Goal: Task Accomplishment & Management: Use online tool/utility

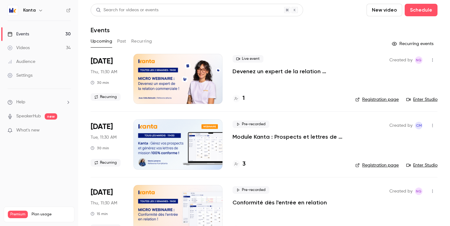
click at [191, 88] on div at bounding box center [178, 79] width 89 height 50
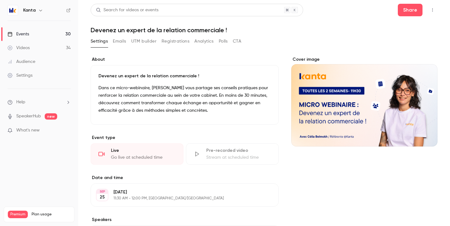
scroll to position [8, 0]
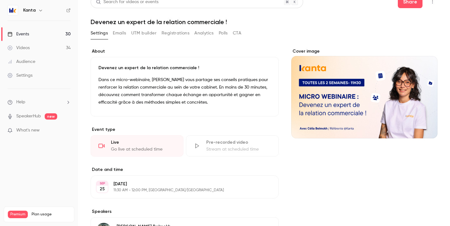
click at [163, 143] on div "Live" at bounding box center [143, 142] width 65 height 6
click at [107, 144] on div "Live Go live at scheduled time" at bounding box center [137, 145] width 93 height 21
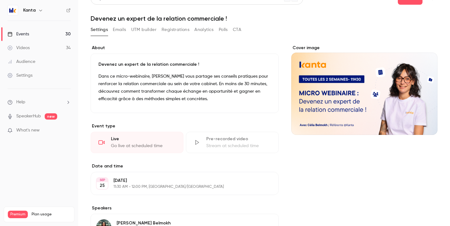
scroll to position [23, 0]
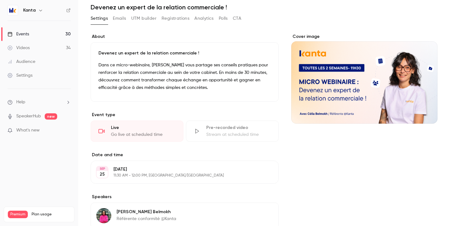
click at [118, 131] on div "Go live at scheduled time" at bounding box center [143, 134] width 65 height 6
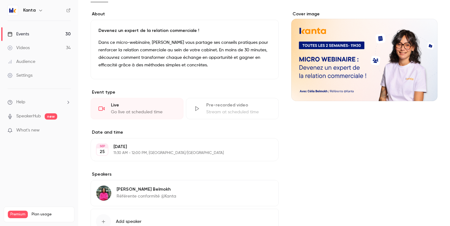
click at [225, 106] on div "Pre-recorded video" at bounding box center [238, 105] width 65 height 6
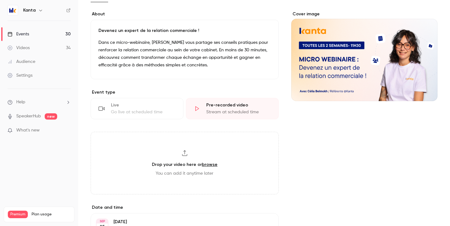
click at [153, 99] on div "Live Go live at scheduled time" at bounding box center [137, 108] width 93 height 21
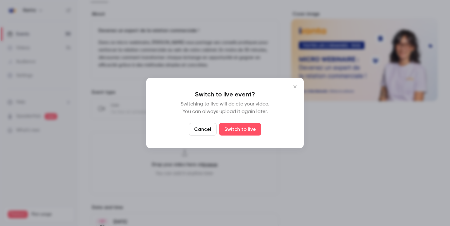
click at [296, 84] on icon "Close" at bounding box center [295, 86] width 8 height 5
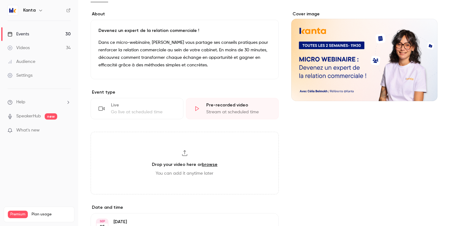
click at [132, 105] on div "Live" at bounding box center [143, 105] width 65 height 6
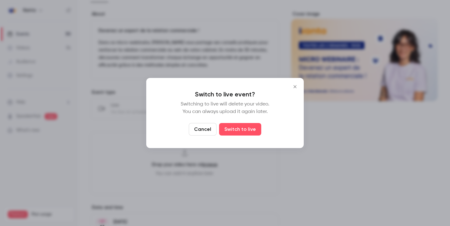
click at [198, 131] on button "Cancel" at bounding box center [203, 129] width 28 height 13
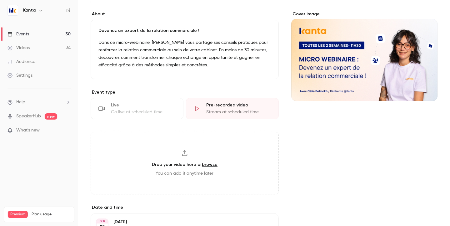
click at [141, 108] on div "Live Go live at scheduled time" at bounding box center [137, 108] width 93 height 21
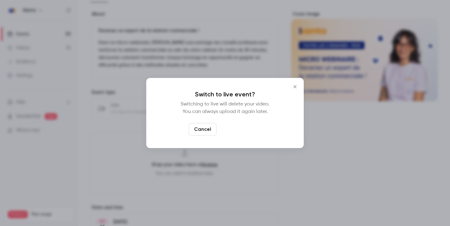
click at [226, 131] on button "Switch to live" at bounding box center [240, 129] width 42 height 13
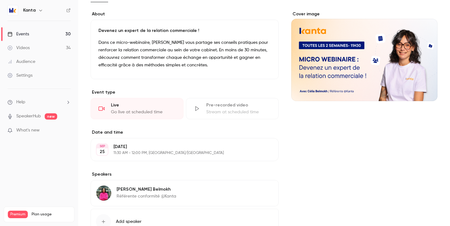
click at [183, 156] on div "[DATE] [DATE] 11:30 AM - 12:00 PM, [GEOGRAPHIC_DATA]/[GEOGRAPHIC_DATA] Edit" at bounding box center [185, 149] width 188 height 23
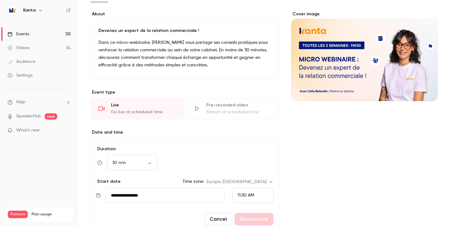
click at [381, 149] on div "Cover image" at bounding box center [364, 168] width 146 height 315
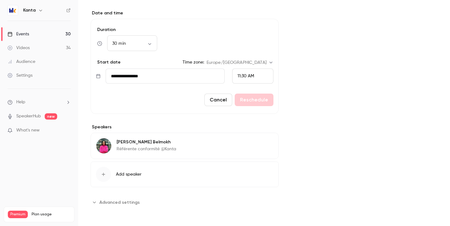
scroll to position [0, 0]
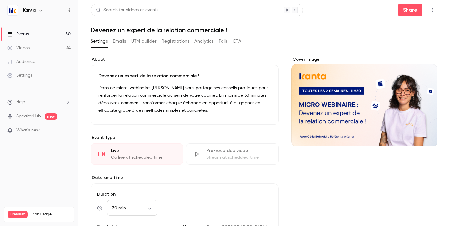
click at [429, 11] on button "button" at bounding box center [433, 10] width 10 height 10
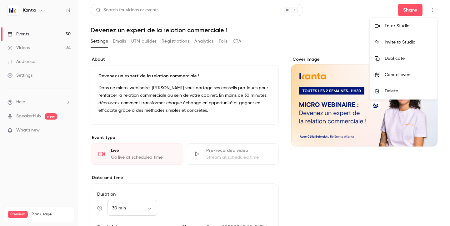
click at [406, 22] on li "Enter Studio" at bounding box center [404, 26] width 68 height 16
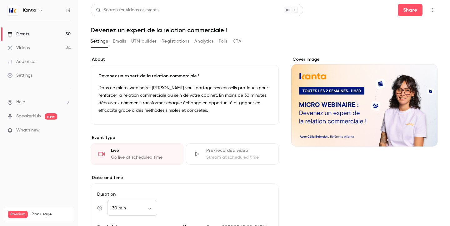
click at [430, 12] on button "button" at bounding box center [433, 10] width 10 height 10
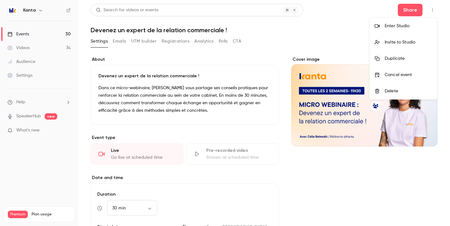
click at [400, 23] on div "Enter Studio" at bounding box center [409, 26] width 48 height 6
